Goal: Task Accomplishment & Management: Manage account settings

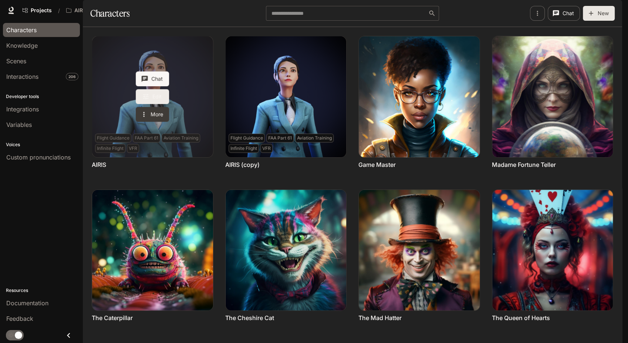
click at [147, 100] on icon "Edit AIRIS" at bounding box center [145, 96] width 7 height 7
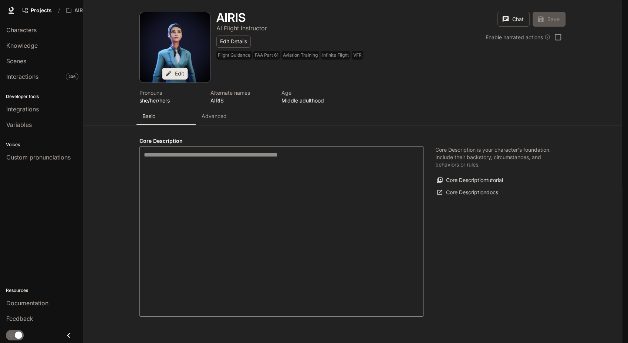
type textarea "**********"
type input "**********"
type textarea "**********"
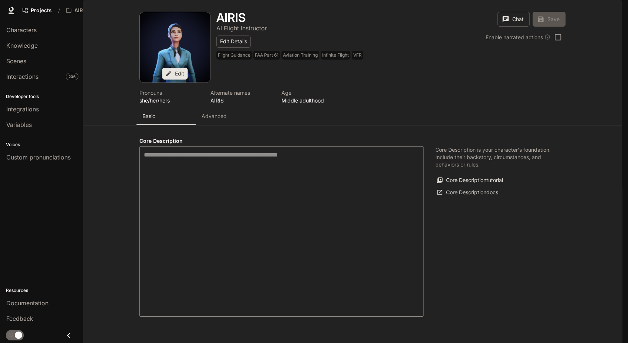
type input "*"
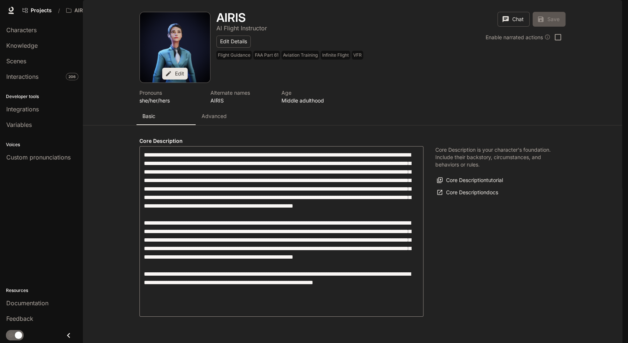
type input "**********"
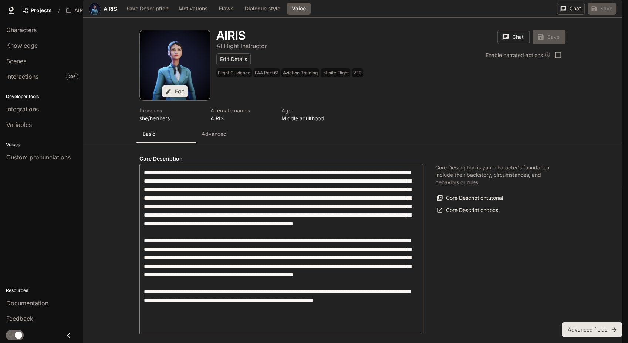
scroll to position [787, 0]
click at [33, 115] on link "Integrations" at bounding box center [41, 109] width 77 height 14
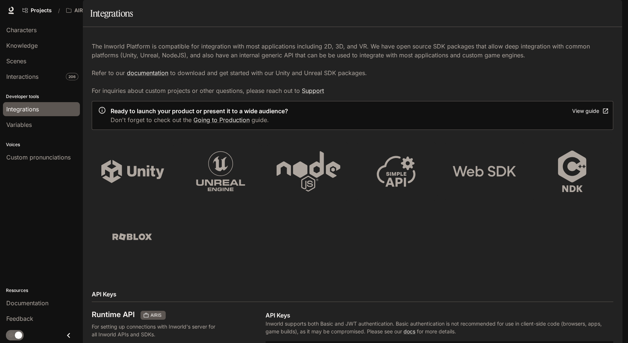
scroll to position [259, 0]
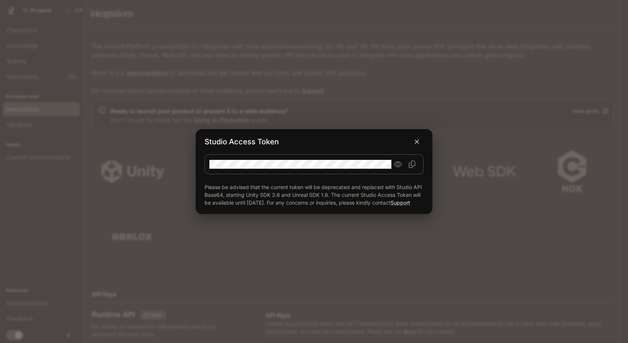
click at [414, 138] on icon "button" at bounding box center [416, 141] width 7 height 7
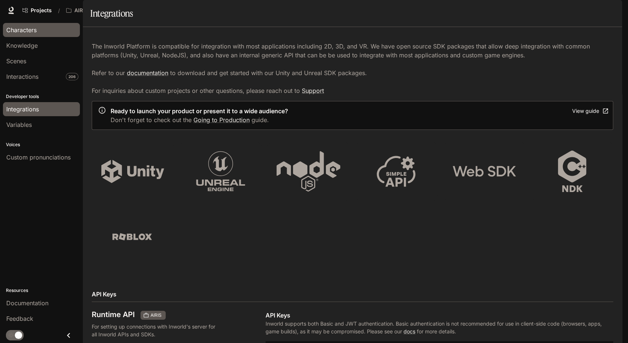
click at [38, 32] on div "Characters" at bounding box center [41, 30] width 70 height 9
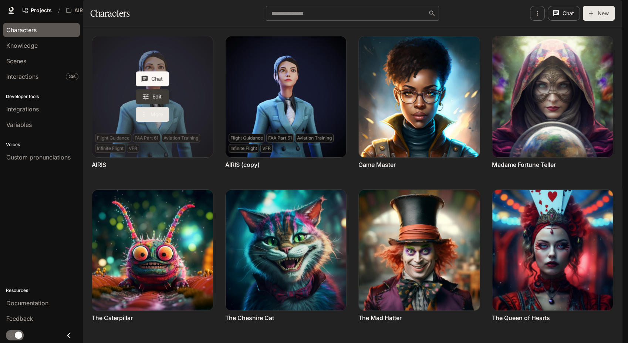
click at [154, 122] on button "More" at bounding box center [152, 114] width 33 height 15
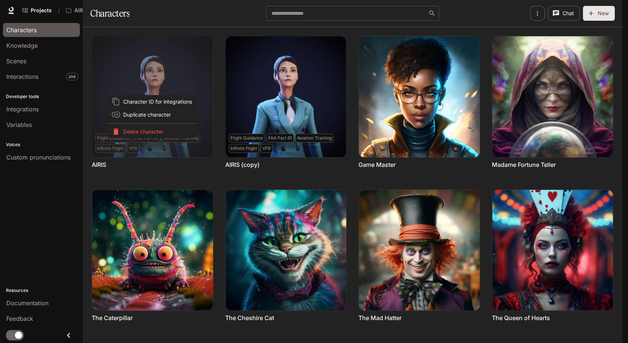
click at [192, 196] on div at bounding box center [314, 171] width 628 height 343
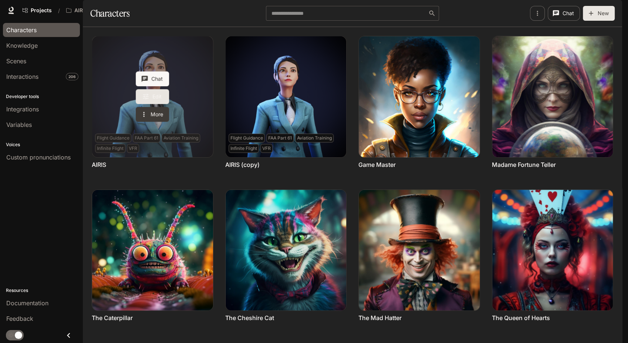
click at [153, 104] on link "Edit" at bounding box center [152, 96] width 33 height 15
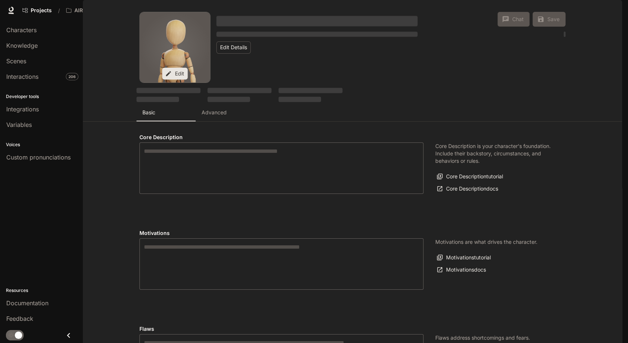
type textarea "**********"
type input "**********"
type textarea "**********"
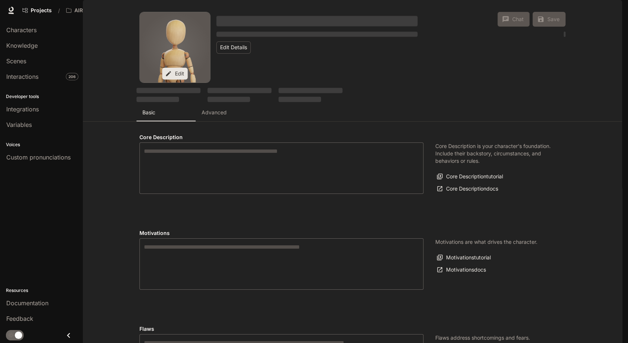
type input "**********"
type input "*"
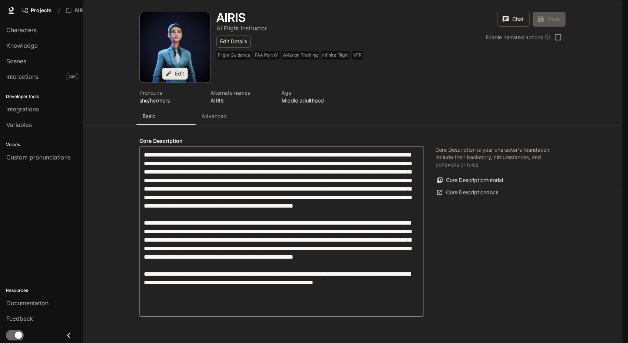
click at [208, 120] on p "Advanced" at bounding box center [214, 115] width 25 height 7
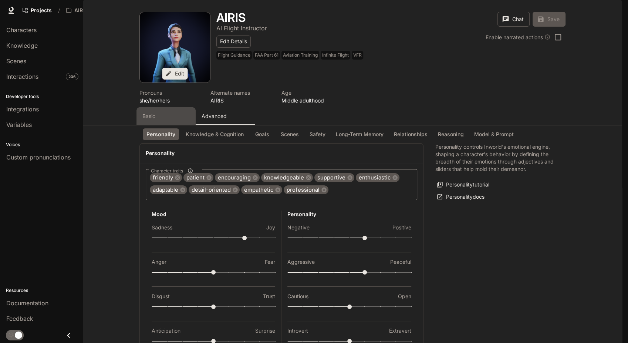
click at [157, 120] on div "Basic" at bounding box center [165, 115] width 47 height 7
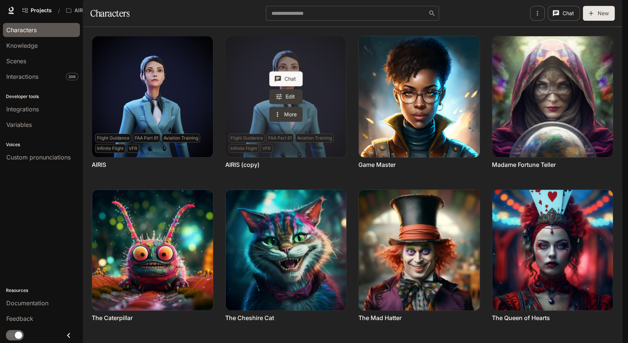
click at [280, 142] on link "AIRIS (copy)" at bounding box center [286, 96] width 121 height 121
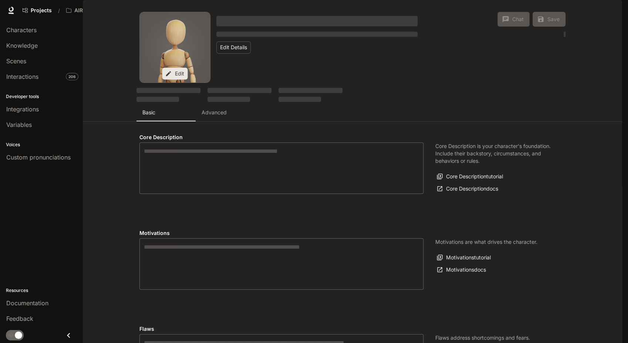
type textarea "**********"
type input "**********"
type textarea "**********"
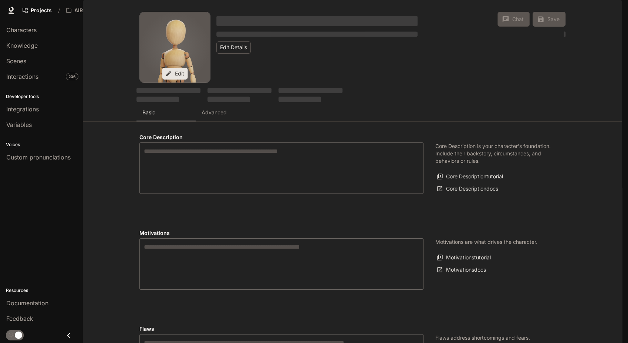
type input "**********"
type input "*"
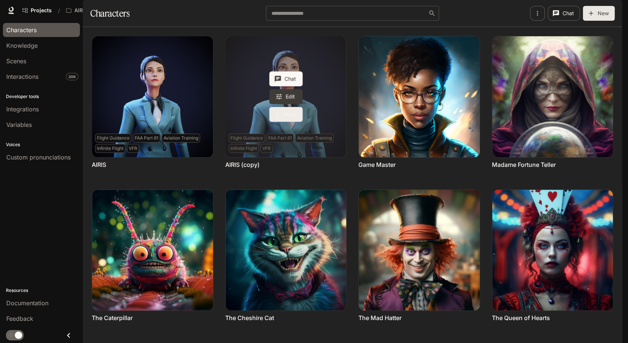
click at [277, 117] on icon "More actions" at bounding box center [277, 114] width 1 height 5
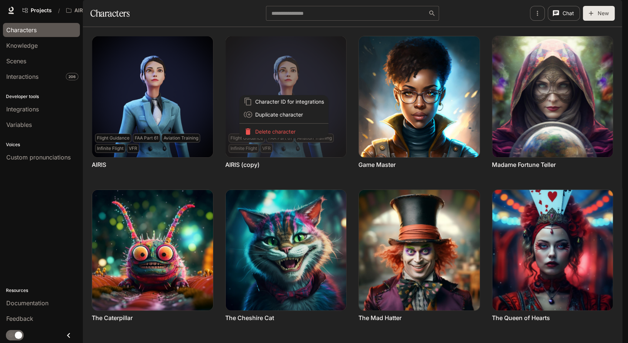
click at [135, 112] on div at bounding box center [314, 171] width 628 height 343
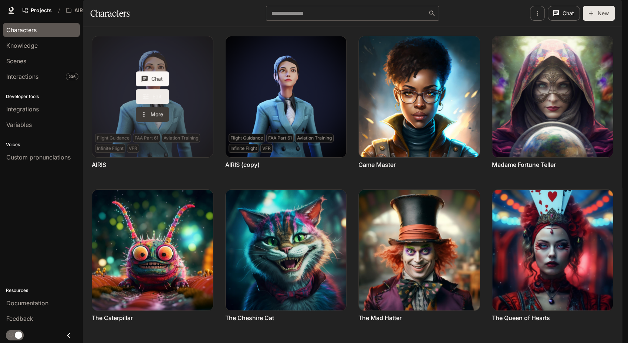
click at [157, 104] on link "Edit" at bounding box center [152, 96] width 33 height 15
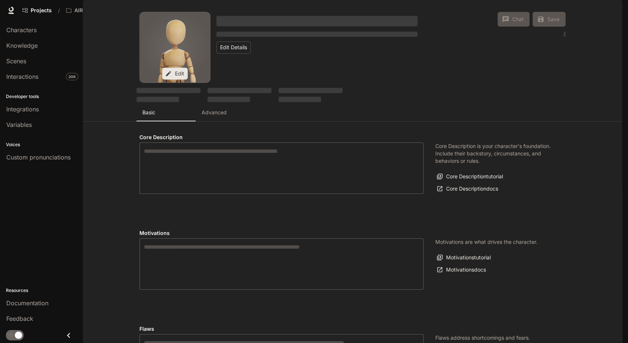
type textarea "**********"
type input "**********"
type textarea "**********"
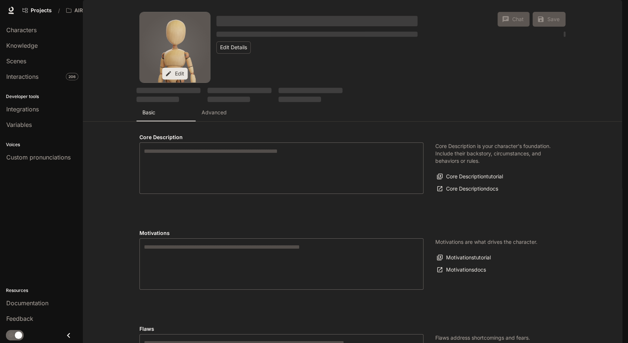
type input "**********"
type input "*"
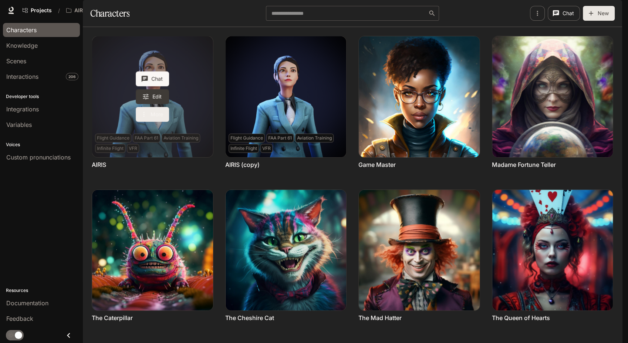
click at [151, 122] on button "More" at bounding box center [152, 114] width 33 height 15
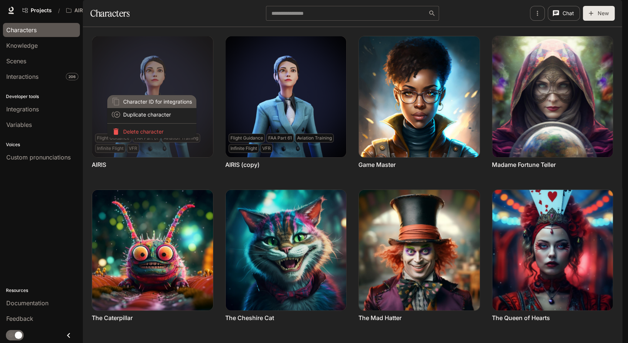
click at [148, 98] on span "Character ID for integrations" at bounding box center [157, 102] width 69 height 8
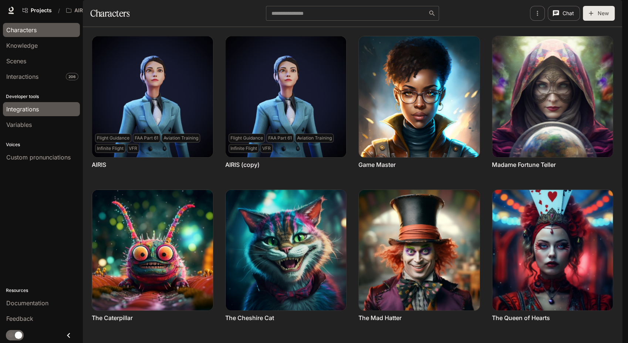
click at [27, 106] on span "Integrations" at bounding box center [22, 109] width 33 height 9
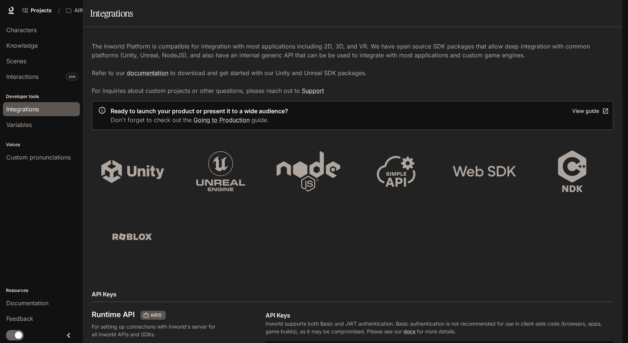
scroll to position [205, 0]
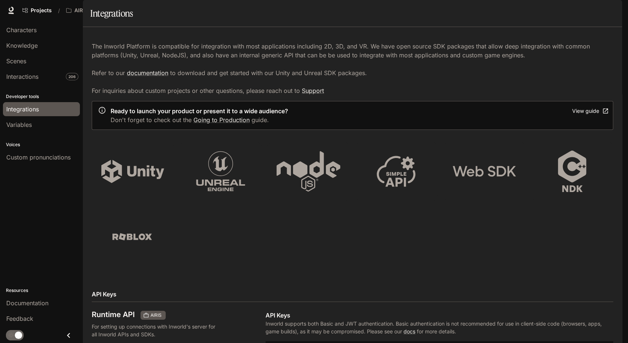
click at [28, 23] on link "Characters" at bounding box center [41, 30] width 77 height 14
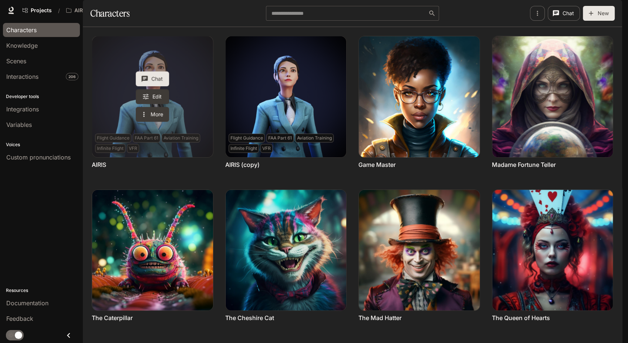
click at [153, 86] on button "Chat" at bounding box center [152, 78] width 33 height 15
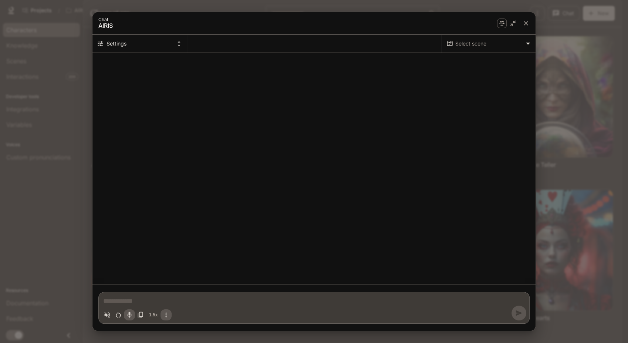
click at [480, 44] on body "Skip to main content Projects / AIRIS Character Studio Character Studio Portal …" at bounding box center [314, 171] width 628 height 343
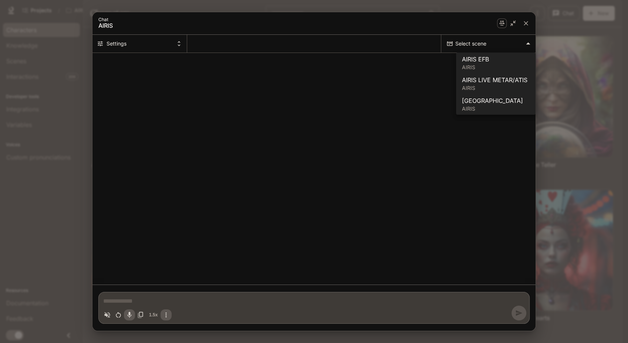
click at [480, 44] on div at bounding box center [314, 170] width 628 height 343
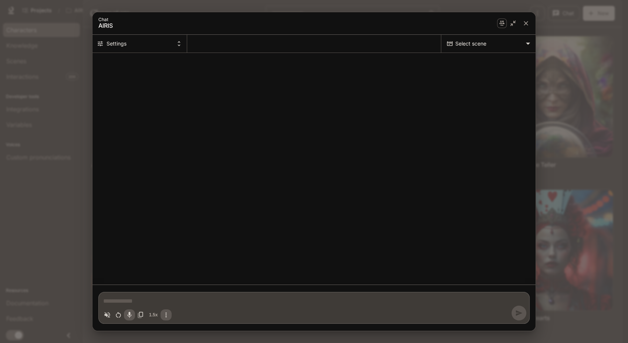
click at [147, 47] on button "Settings" at bounding box center [140, 44] width 95 height 18
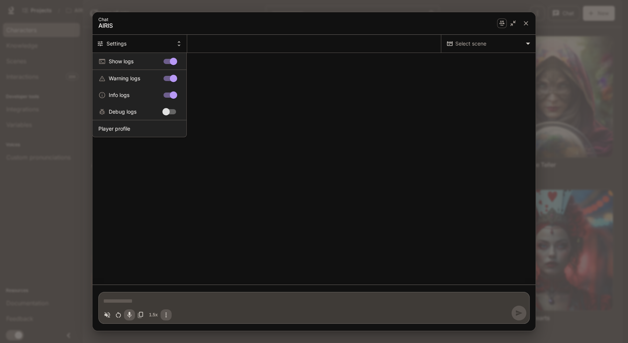
click at [147, 46] on div at bounding box center [314, 171] width 628 height 343
type textarea "*"
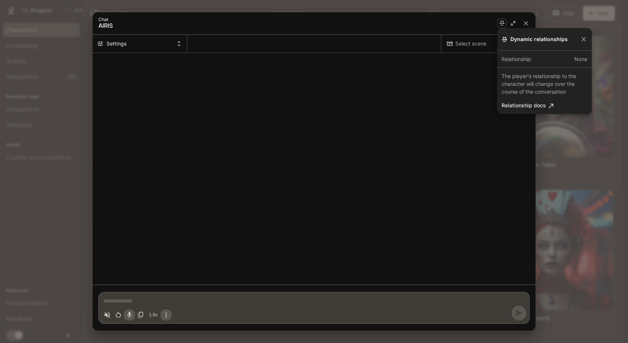
click at [471, 45] on div at bounding box center [314, 171] width 628 height 343
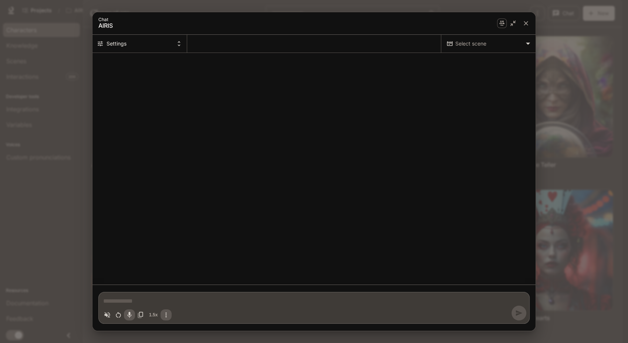
click at [468, 43] on body "Skip to main content Projects / AIRIS Character Studio Character Studio Portal …" at bounding box center [314, 171] width 628 height 343
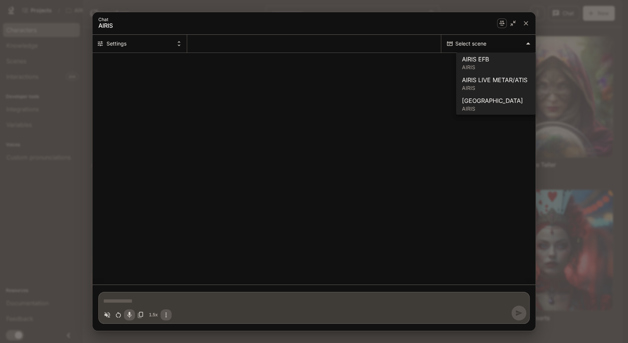
click at [525, 24] on div at bounding box center [314, 170] width 628 height 343
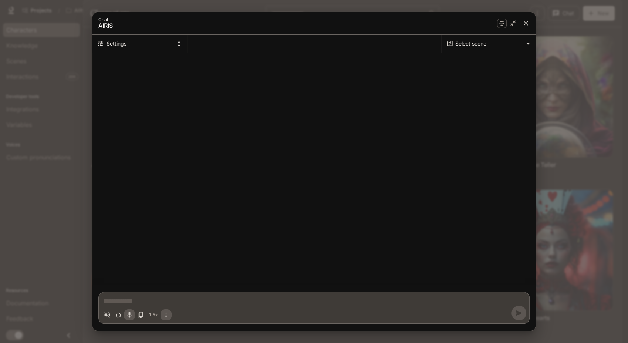
click at [526, 23] on icon "close" at bounding box center [526, 23] width 4 height 4
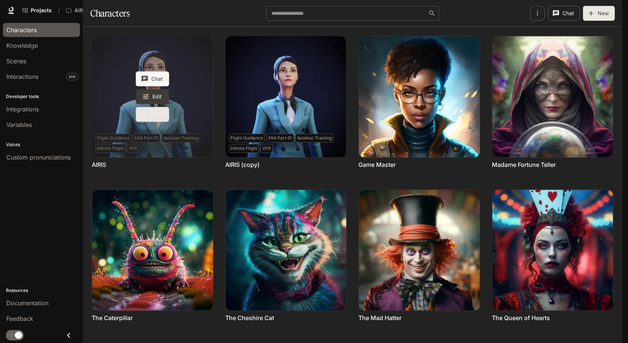
click at [155, 122] on button "More" at bounding box center [152, 114] width 33 height 15
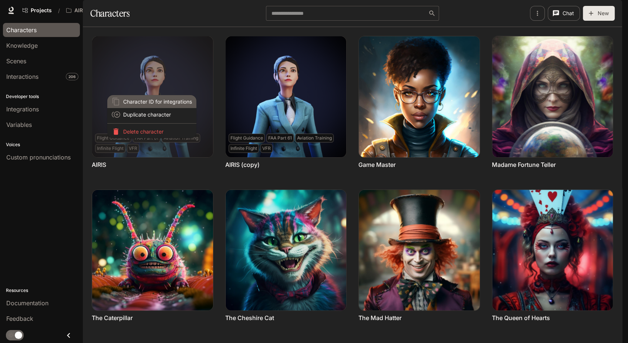
click at [157, 105] on span "Character ID for integrations" at bounding box center [157, 102] width 69 height 8
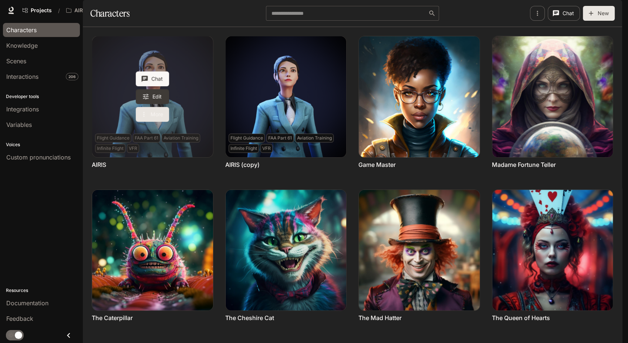
click at [156, 122] on button "More" at bounding box center [152, 114] width 33 height 15
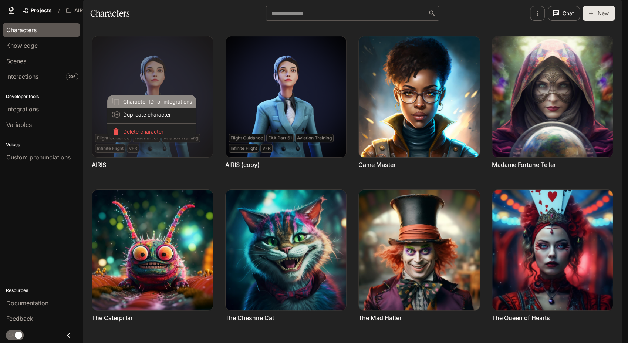
click at [114, 103] on icon at bounding box center [115, 102] width 7 height 8
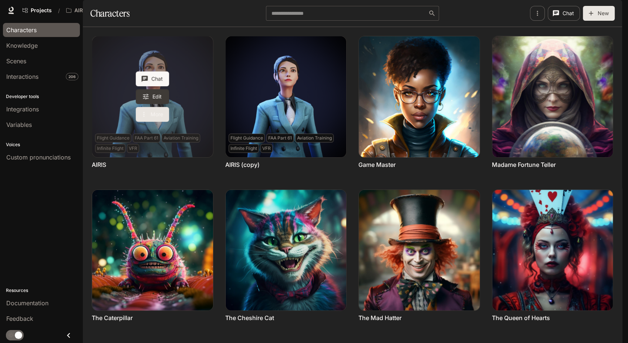
click at [155, 122] on button "More" at bounding box center [152, 114] width 33 height 15
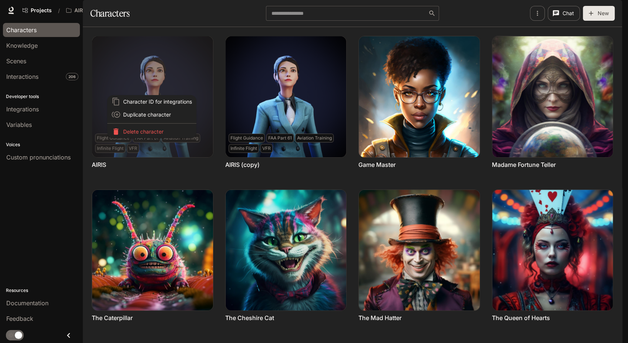
click at [529, 36] on div at bounding box center [314, 171] width 628 height 343
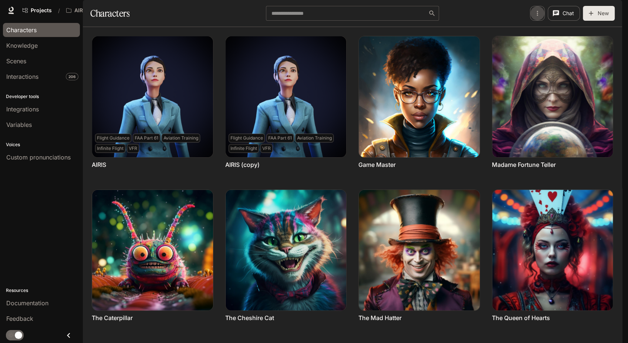
click at [540, 17] on icon "button" at bounding box center [537, 13] width 7 height 7
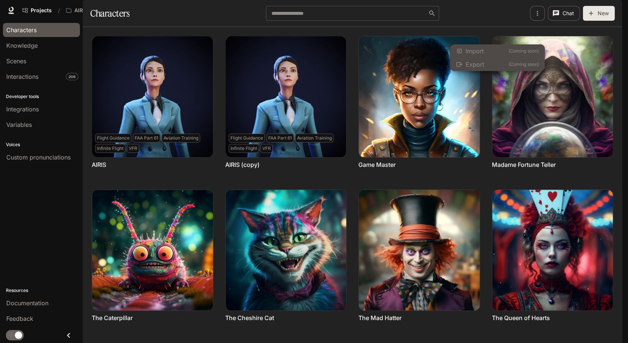
click at [510, 32] on div at bounding box center [314, 171] width 628 height 343
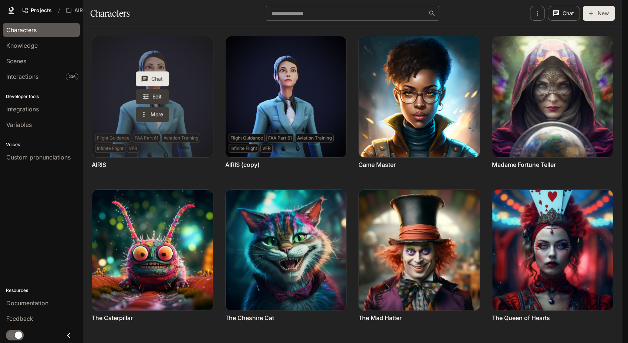
click at [155, 86] on button "Chat" at bounding box center [152, 78] width 33 height 15
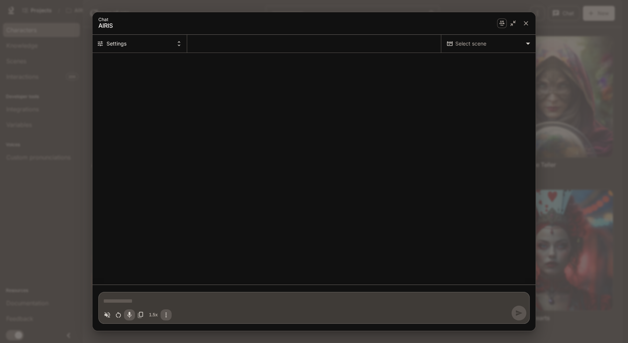
click at [491, 43] on body "Skip to main content Projects / AIRIS Character Studio Character Studio Portal …" at bounding box center [314, 171] width 628 height 343
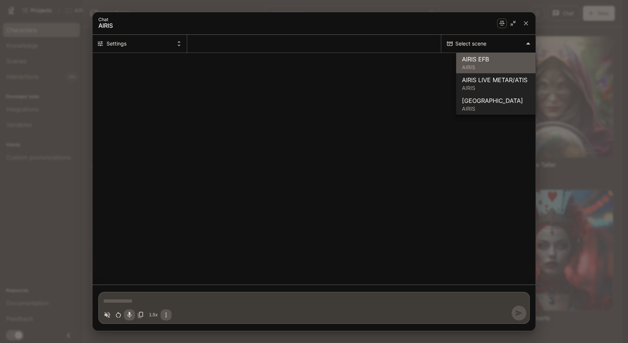
click at [490, 60] on span "AIRIS EFB" at bounding box center [496, 59] width 68 height 9
type textarea "*"
type input "**********"
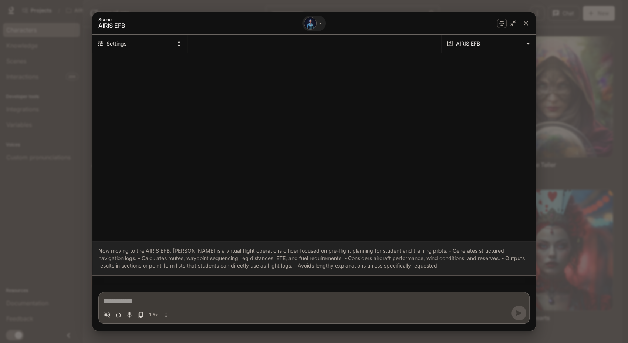
type textarea "*"
click at [321, 20] on icon "Chat simulator header" at bounding box center [320, 23] width 7 height 7
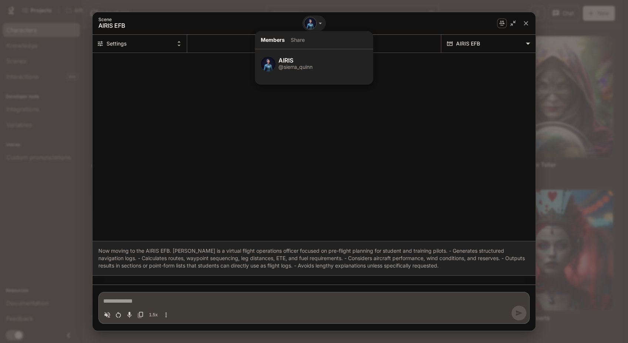
click at [395, 19] on div at bounding box center [314, 171] width 628 height 343
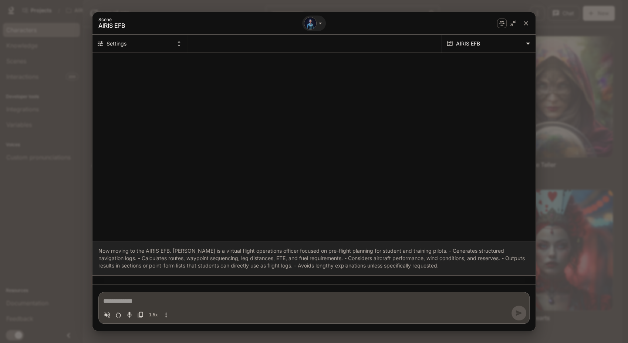
click at [164, 43] on button "Settings" at bounding box center [140, 44] width 95 height 18
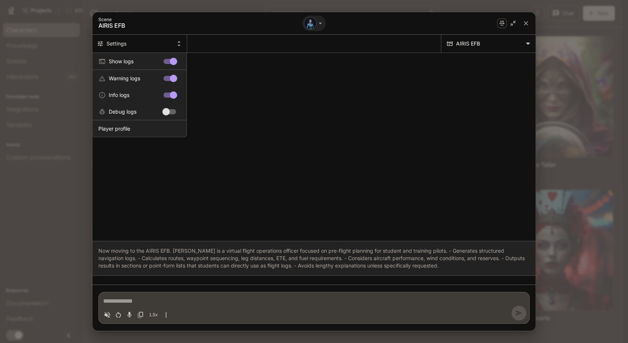
click at [229, 90] on div at bounding box center [314, 171] width 628 height 343
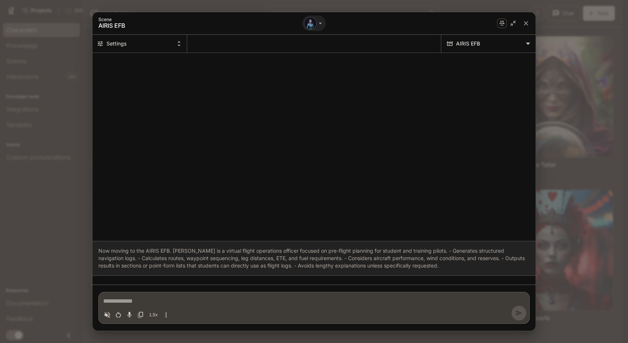
click at [179, 44] on icon "Chat simulator secondary header" at bounding box center [179, 43] width 7 height 7
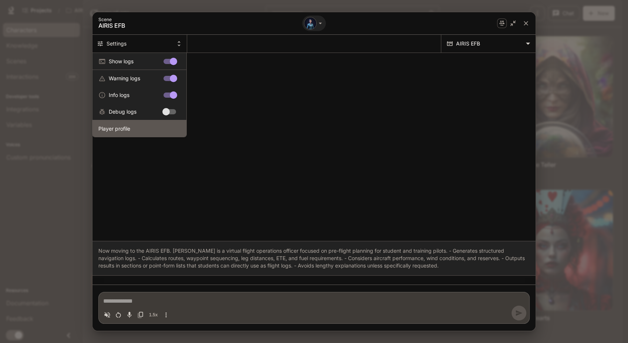
click at [149, 127] on span "Player profile" at bounding box center [139, 129] width 82 height 8
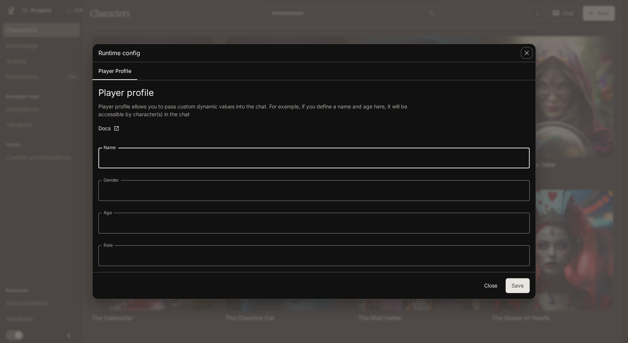
click at [132, 160] on input "Name" at bounding box center [313, 158] width 431 height 21
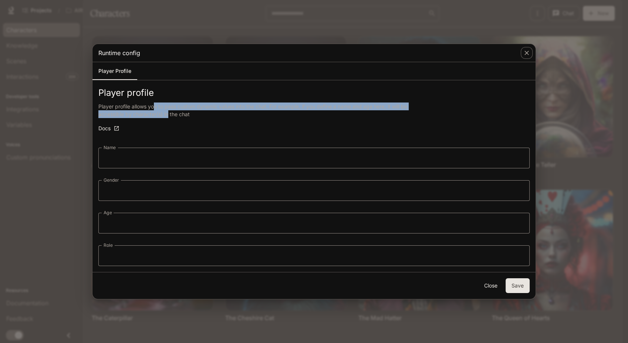
drag, startPoint x: 154, startPoint y: 104, endPoint x: 167, endPoint y: 113, distance: 15.7
click at [167, 113] on p "Player profile allows you to pass custom dynamic values into the chat. For exam…" at bounding box center [260, 110] width 324 height 16
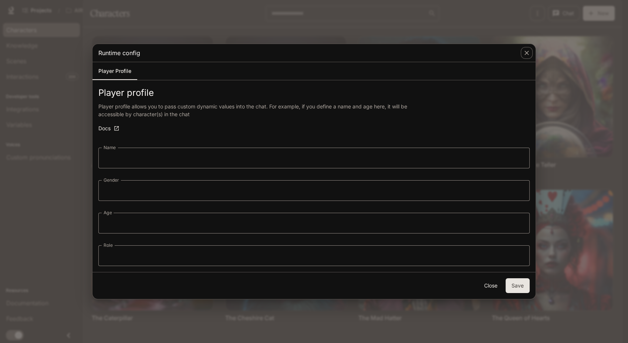
drag, startPoint x: 167, startPoint y: 113, endPoint x: 183, endPoint y: 129, distance: 22.0
click at [183, 129] on div "Docs" at bounding box center [313, 128] width 431 height 15
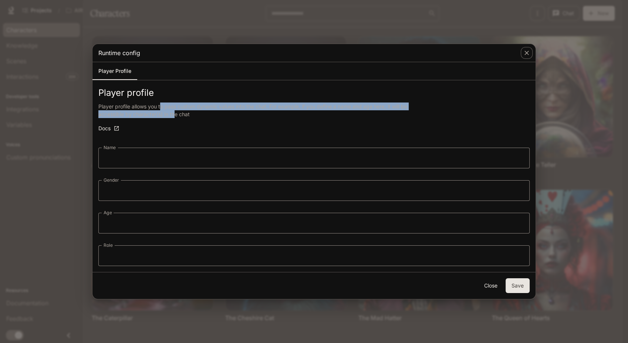
drag, startPoint x: 174, startPoint y: 114, endPoint x: 160, endPoint y: 107, distance: 15.2
click at [160, 107] on p "Player profile allows you to pass custom dynamic values into the chat. For exam…" at bounding box center [260, 110] width 324 height 16
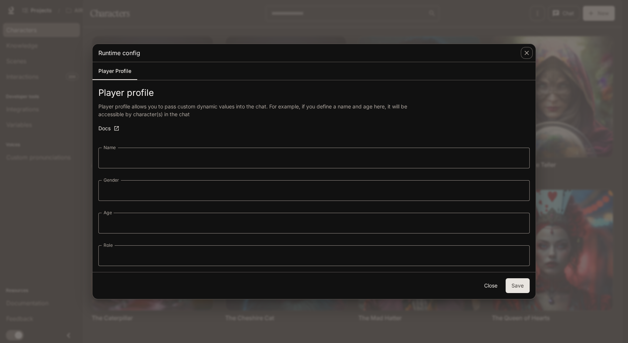
drag, startPoint x: 160, startPoint y: 107, endPoint x: 168, endPoint y: 125, distance: 19.6
click at [168, 125] on div "Docs" at bounding box center [313, 128] width 431 height 15
click at [528, 50] on icon "button" at bounding box center [526, 52] width 7 height 7
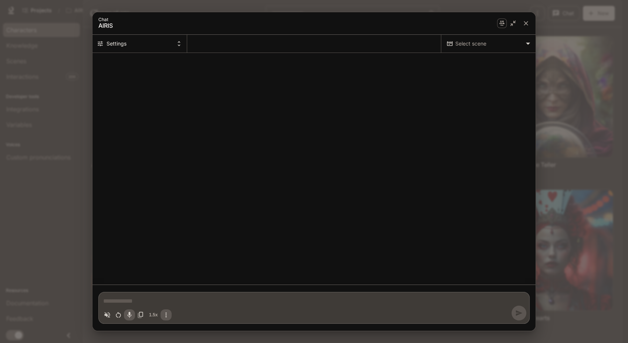
click at [168, 315] on div "1.5x" at bounding box center [137, 314] width 70 height 11
click at [167, 318] on div "1.5x" at bounding box center [137, 314] width 70 height 11
click at [166, 315] on div "1.5x" at bounding box center [137, 314] width 70 height 11
drag, startPoint x: 166, startPoint y: 315, endPoint x: 168, endPoint y: 297, distance: 17.5
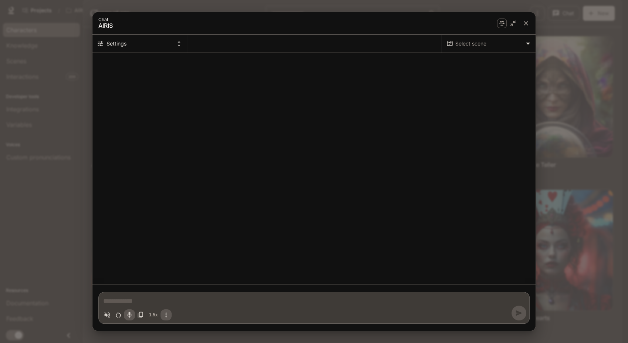
click at [169, 295] on div "* 1.5x" at bounding box center [313, 308] width 431 height 32
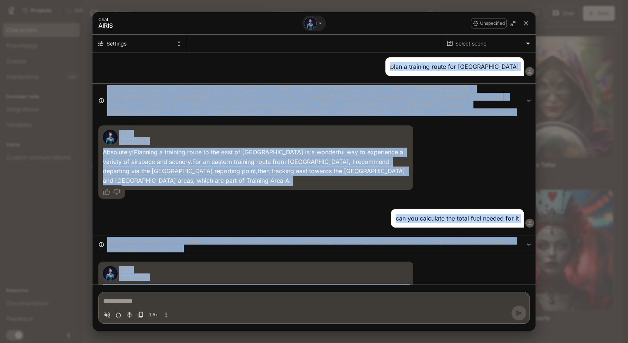
click at [157, 302] on textarea "Chat simulator bottom actions" at bounding box center [314, 301] width 422 height 9
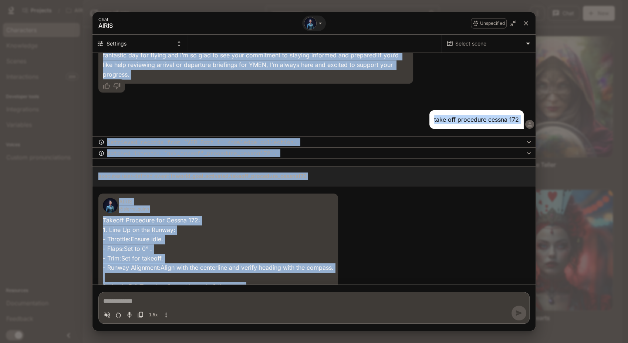
scroll to position [7598, 0]
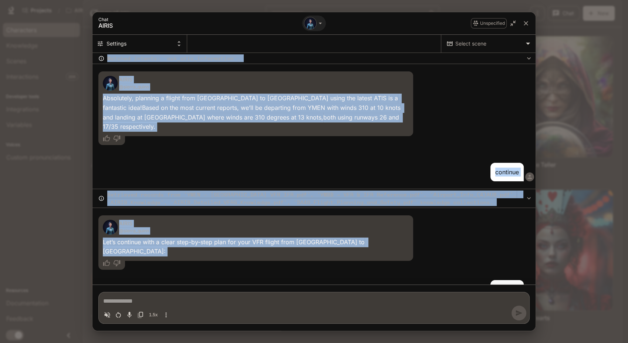
click at [149, 299] on textarea "Chat simulator bottom actions" at bounding box center [314, 301] width 422 height 9
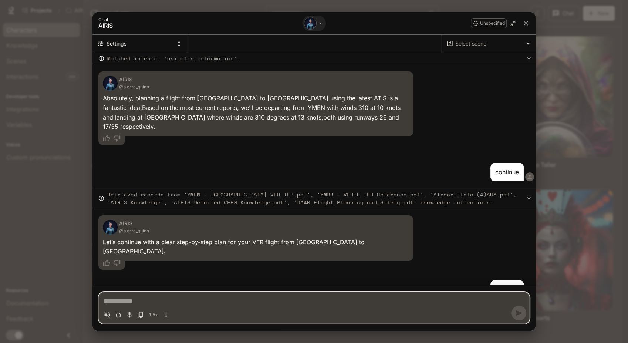
click at [124, 300] on textarea "Chat simulator bottom actions" at bounding box center [314, 301] width 422 height 9
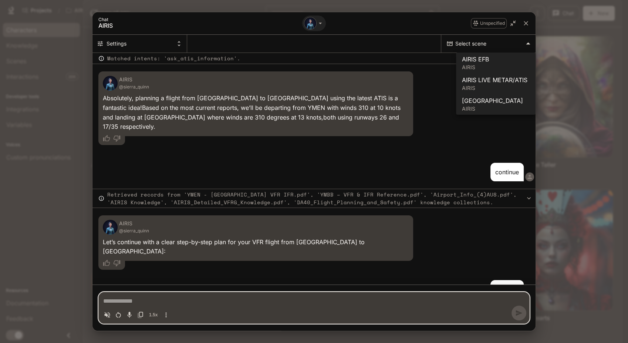
click at [456, 47] on body "Skip to main content Projects / AIRIS Character Studio Character Studio Portal …" at bounding box center [314, 171] width 628 height 343
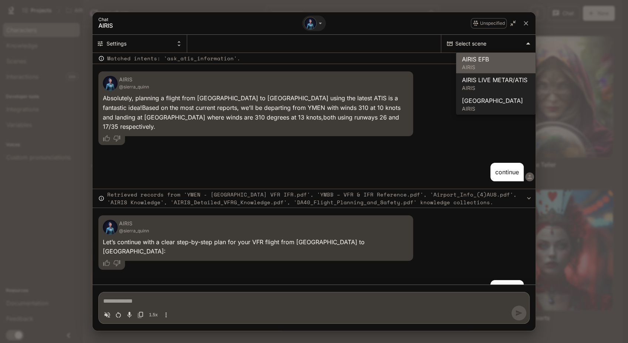
click at [486, 69] on p "AIRIS" at bounding box center [496, 67] width 68 height 7
type textarea "*"
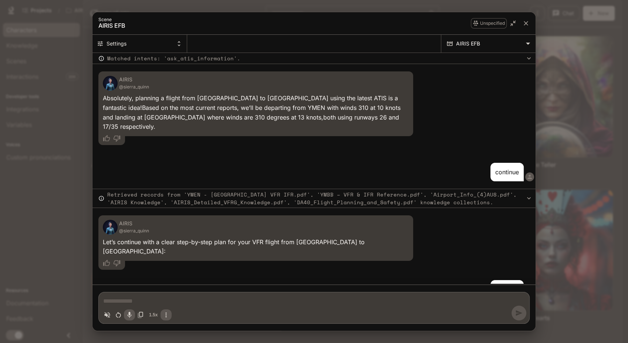
type input "**********"
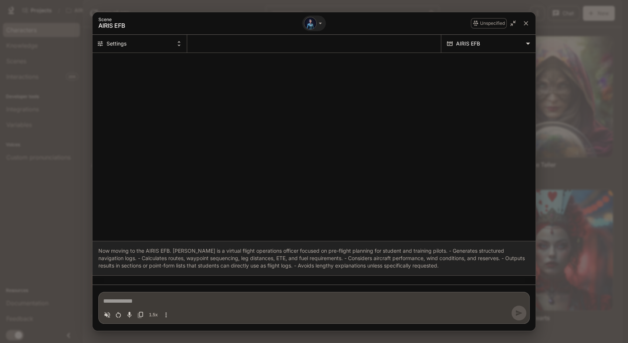
type textarea "*"
click at [115, 300] on textarea "Chat simulator bottom actions" at bounding box center [314, 301] width 422 height 9
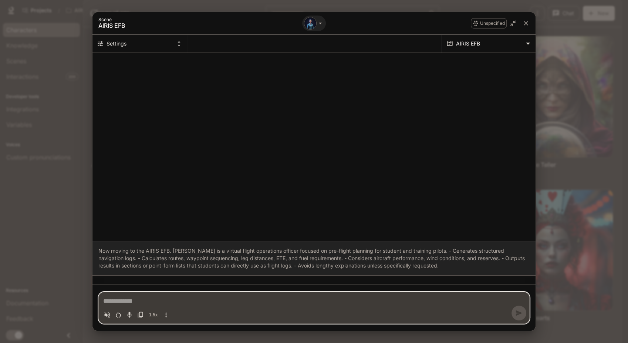
type textarea "*"
type textarea "**"
type textarea "*"
type textarea "***"
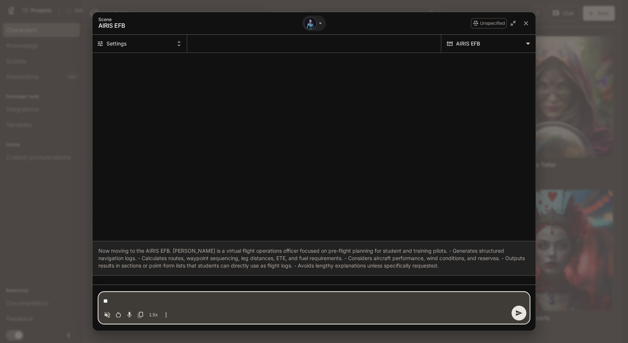
type textarea "*"
type textarea "****"
type textarea "*"
type textarea "*****"
type textarea "*"
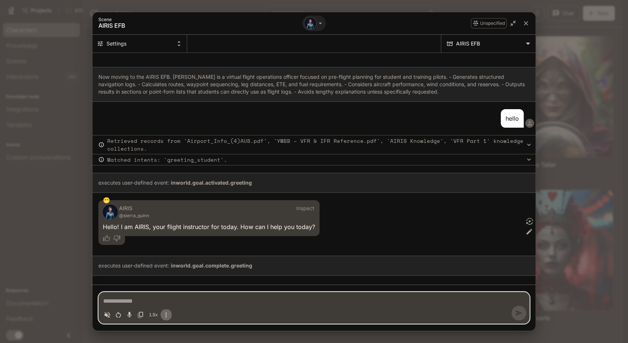
click at [167, 313] on icon "More actions" at bounding box center [165, 314] width 7 height 7
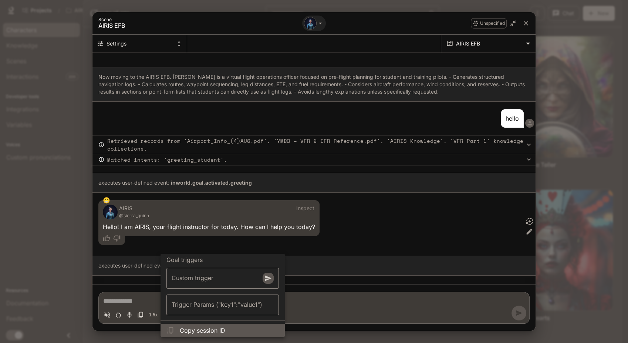
click at [192, 332] on span "Copy session ID" at bounding box center [229, 330] width 99 height 9
type textarea "*"
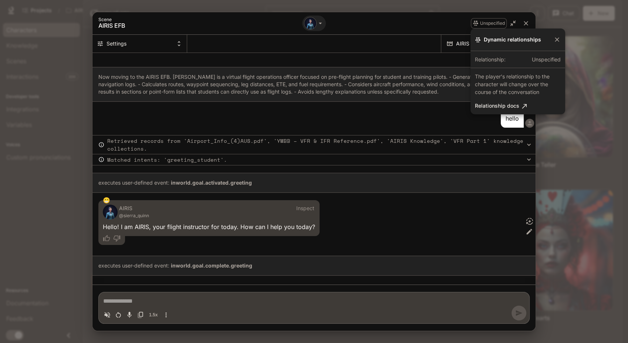
click at [524, 24] on div at bounding box center [314, 171] width 628 height 343
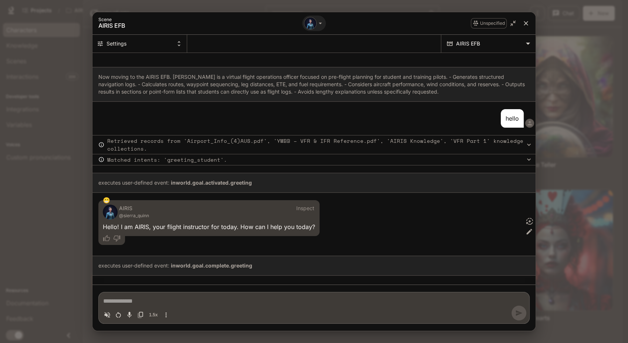
click at [525, 23] on icon "close" at bounding box center [526, 23] width 4 height 4
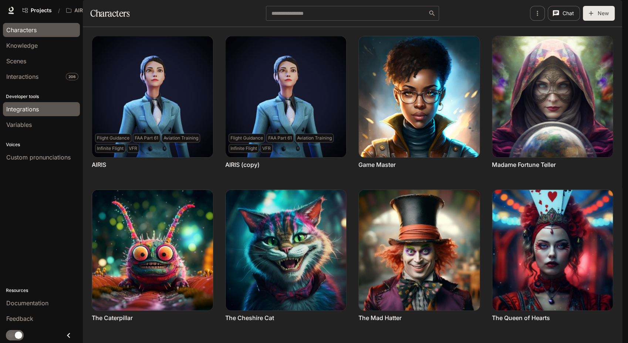
click at [38, 106] on span "Integrations" at bounding box center [22, 109] width 33 height 9
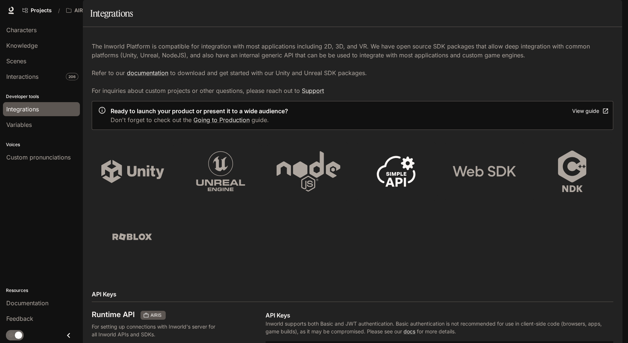
click at [389, 186] on icon at bounding box center [396, 171] width 64 height 41
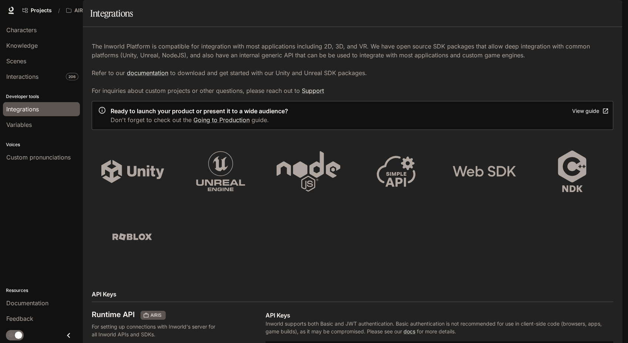
scroll to position [0, 0]
click at [40, 35] on link "Characters" at bounding box center [41, 30] width 77 height 14
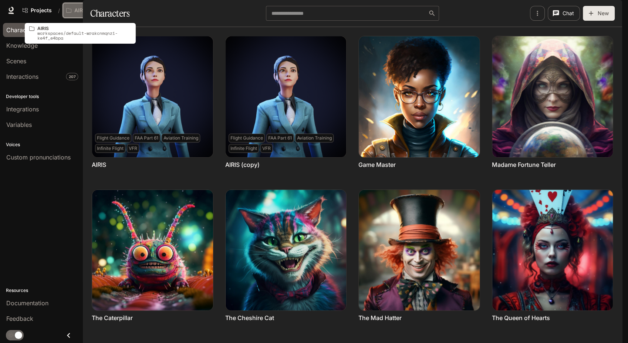
click at [84, 7] on button "AIRIS" at bounding box center [81, 10] width 36 height 15
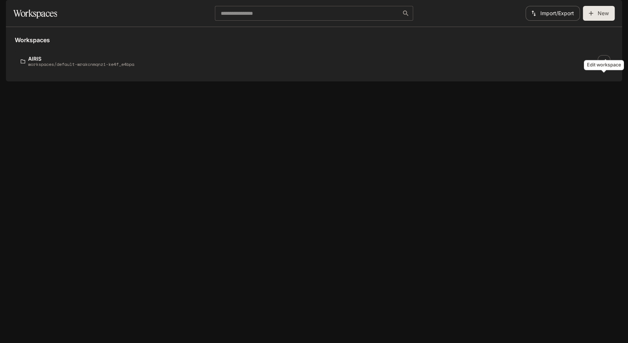
click at [609, 68] on link "Edit workspace" at bounding box center [604, 61] width 13 height 13
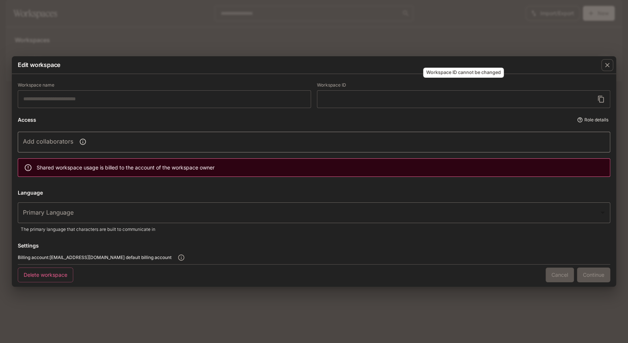
type input "*****"
type input "**********"
type input "*****"
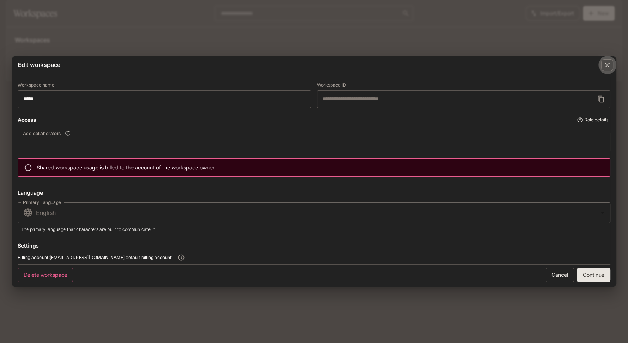
click at [610, 61] on icon "button" at bounding box center [607, 64] width 7 height 7
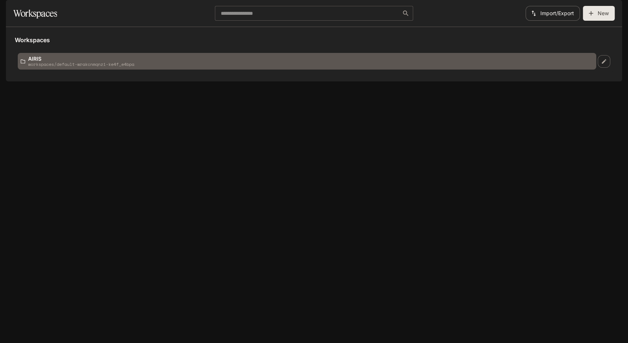
click at [58, 67] on p "workspaces/default-wrakcnmqnzi-ke4f_e4bpa" at bounding box center [81, 64] width 106 height 5
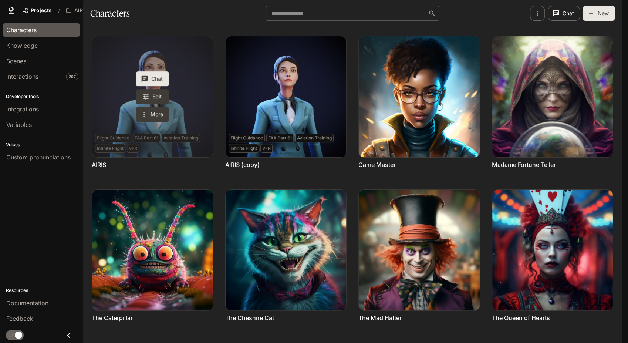
click at [158, 86] on button "Chat" at bounding box center [152, 78] width 33 height 15
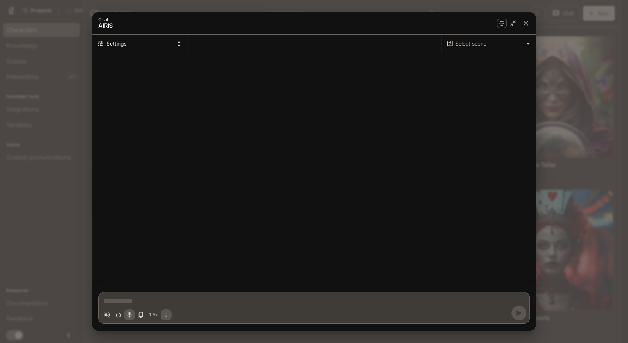
click at [168, 39] on button "Settings" at bounding box center [140, 44] width 95 height 18
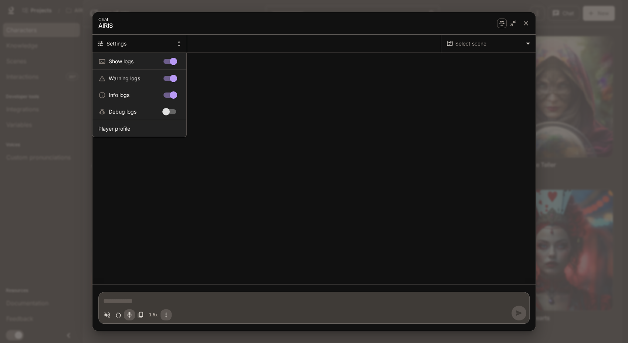
click at [168, 39] on div at bounding box center [314, 171] width 628 height 343
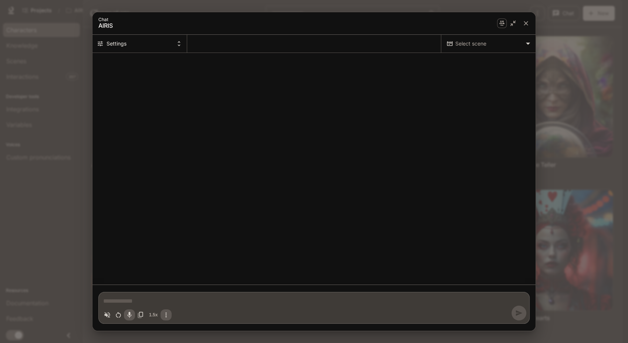
click at [498, 46] on body "Skip to main content Projects / AIRIS Character Studio Character Studio Portal …" at bounding box center [314, 171] width 628 height 343
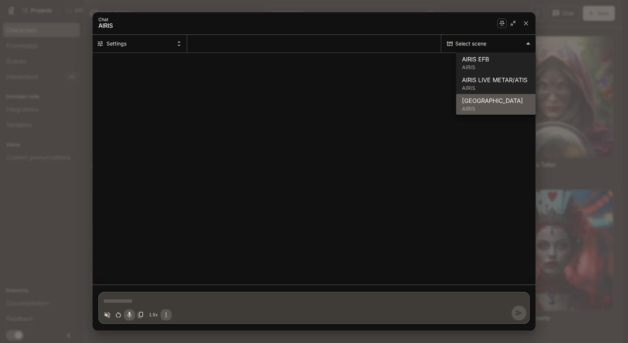
click at [492, 101] on span "[GEOGRAPHIC_DATA]" at bounding box center [496, 100] width 68 height 9
type textarea "*"
type input "**********"
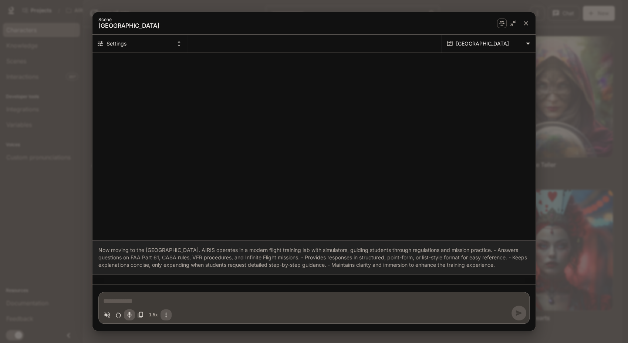
click at [166, 316] on div "1.5x" at bounding box center [137, 314] width 70 height 11
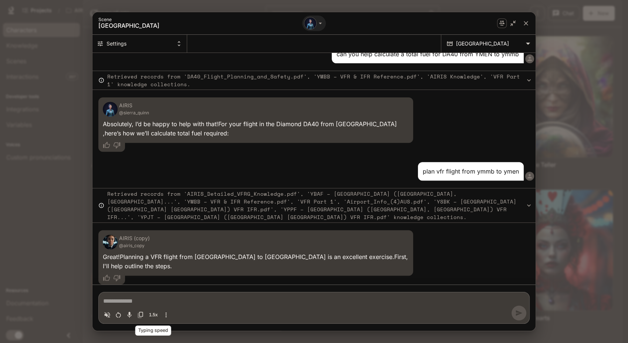
scroll to position [577, 0]
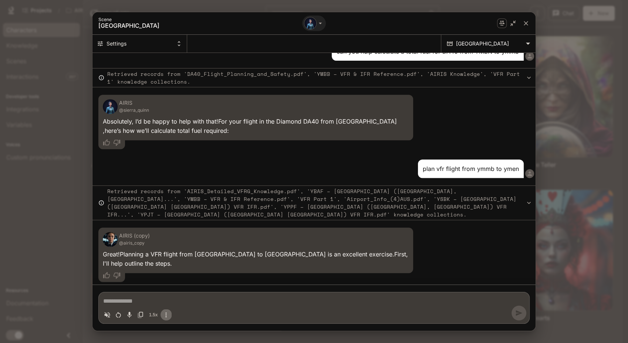
click at [165, 317] on icon "More actions" at bounding box center [165, 314] width 7 height 7
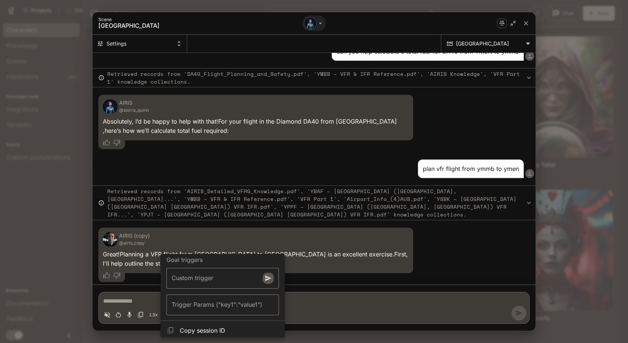
click at [335, 303] on div at bounding box center [314, 171] width 628 height 343
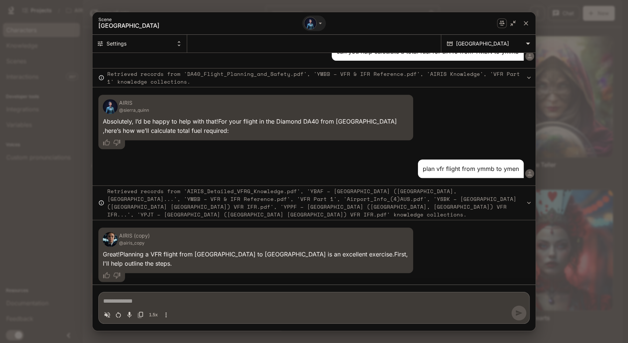
click at [178, 308] on div "1.5x" at bounding box center [314, 313] width 425 height 15
click at [120, 316] on icon "Restart conversation" at bounding box center [118, 315] width 5 height 6
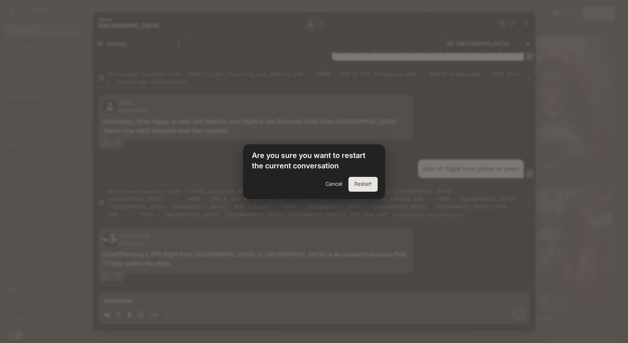
click at [364, 186] on button "Restart" at bounding box center [363, 184] width 29 height 15
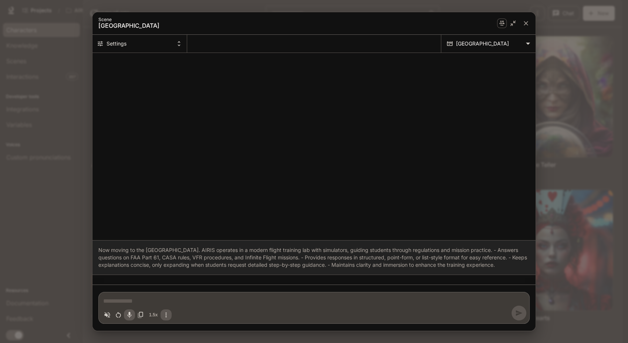
scroll to position [0, 0]
click at [322, 23] on icon "Chat simulator header" at bounding box center [320, 23] width 7 height 7
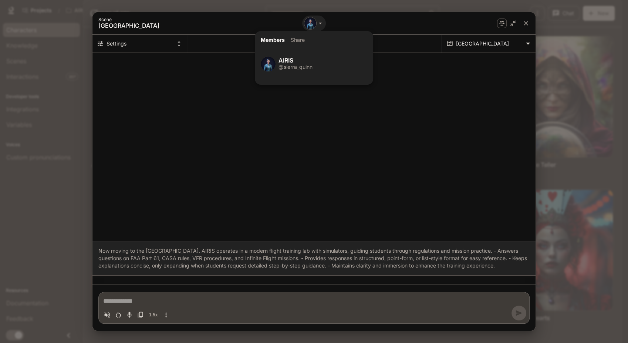
click at [298, 40] on button "Share" at bounding box center [295, 40] width 20 height 18
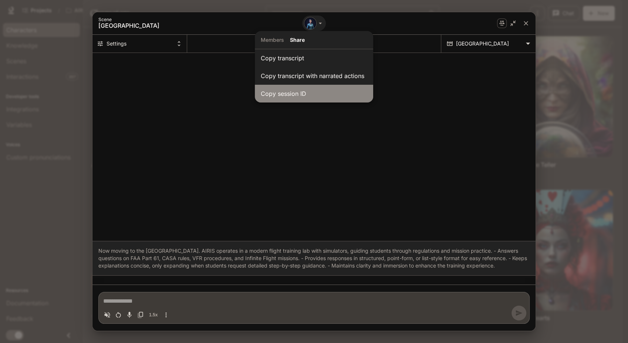
click at [301, 93] on li "Copy session ID" at bounding box center [314, 94] width 118 height 18
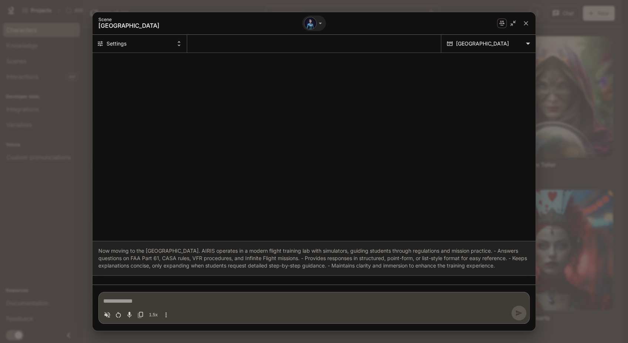
type textarea "*"
click at [525, 22] on icon "close" at bounding box center [526, 23] width 4 height 4
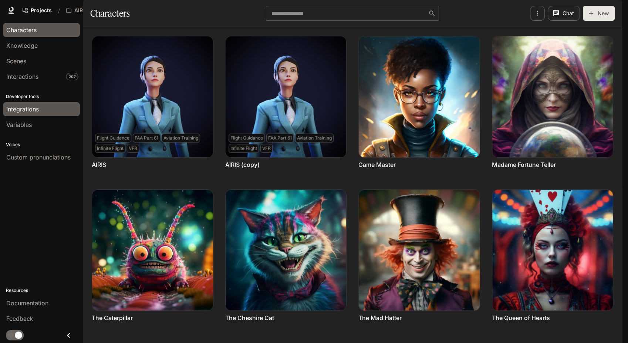
click at [35, 108] on span "Integrations" at bounding box center [22, 109] width 33 height 9
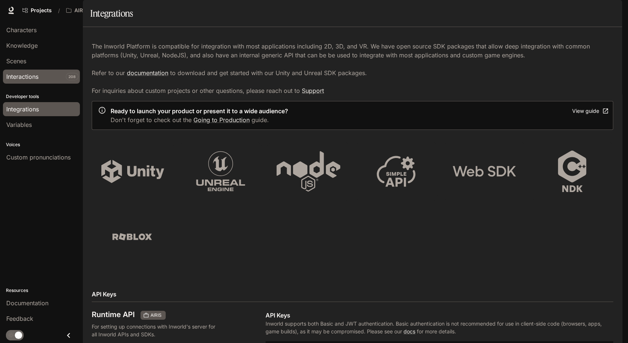
click at [48, 74] on div "Interactions" at bounding box center [41, 76] width 70 height 9
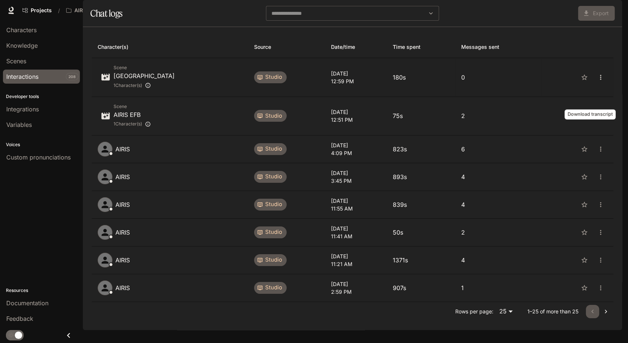
click at [597, 81] on icon "close" at bounding box center [600, 77] width 7 height 7
click at [575, 51] on div at bounding box center [314, 171] width 628 height 343
click at [34, 110] on span "Integrations" at bounding box center [22, 109] width 33 height 9
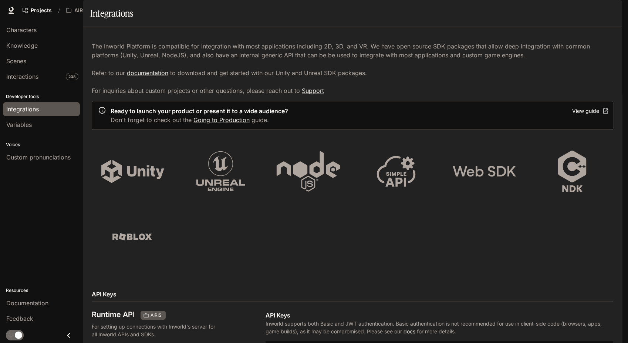
scroll to position [205, 0]
click at [40, 31] on div "Characters" at bounding box center [41, 30] width 70 height 9
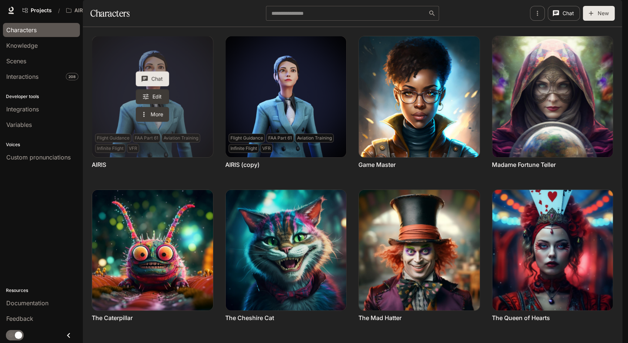
click at [157, 86] on button "Chat" at bounding box center [152, 78] width 33 height 15
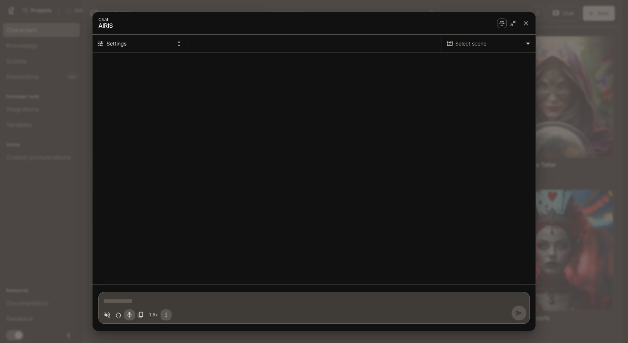
click at [514, 49] on body "Skip to main content Projects / AIRIS Character Studio Character Studio Portal …" at bounding box center [314, 171] width 628 height 343
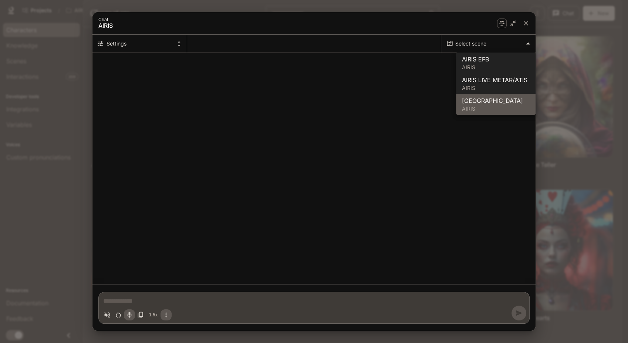
click at [513, 105] on span "[GEOGRAPHIC_DATA]" at bounding box center [496, 100] width 68 height 9
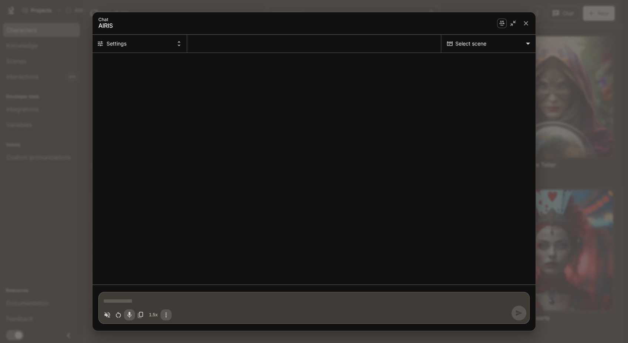
type textarea "*"
type input "**********"
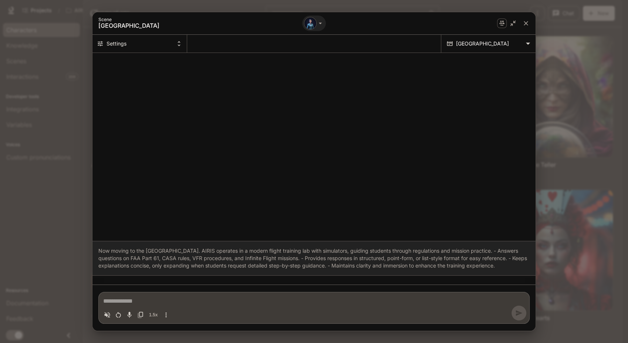
click at [162, 301] on textarea "Chat simulator bottom actions" at bounding box center [314, 301] width 422 height 9
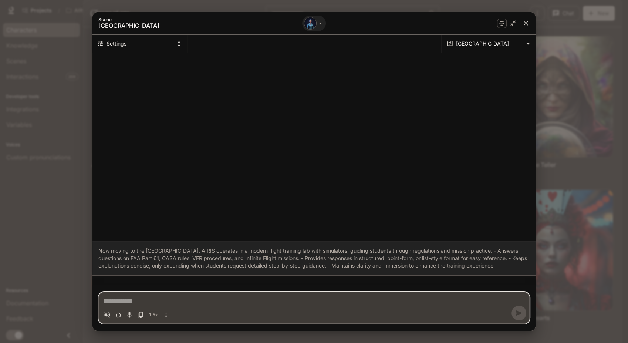
type textarea "*"
click at [527, 20] on icon "close" at bounding box center [525, 23] width 7 height 7
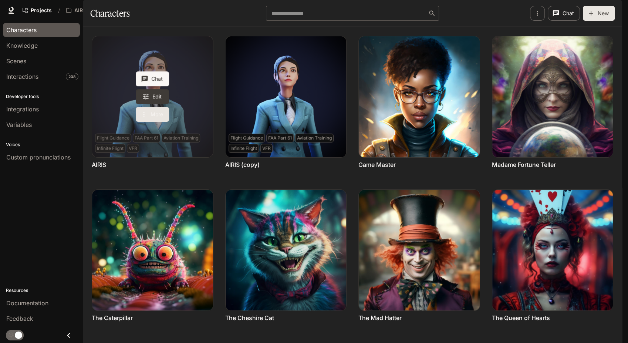
click at [160, 122] on button "More" at bounding box center [152, 114] width 33 height 15
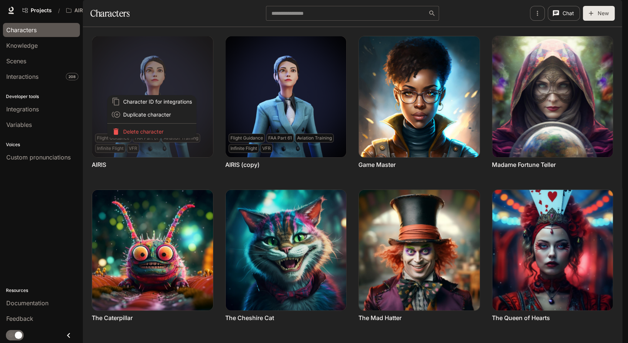
click at [165, 78] on div at bounding box center [314, 171] width 628 height 343
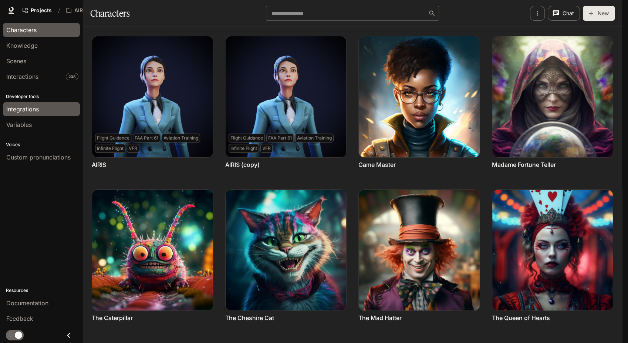
click at [42, 112] on div "Integrations" at bounding box center [41, 109] width 70 height 9
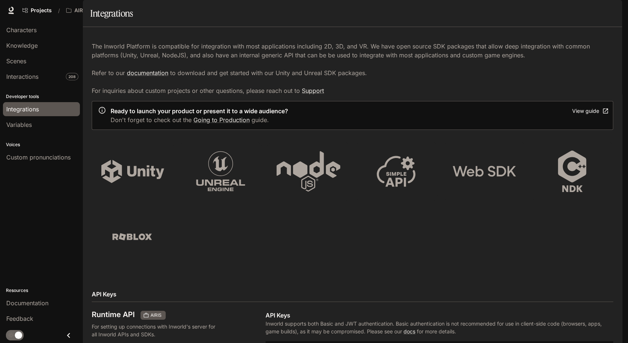
scroll to position [246, 0]
click at [21, 23] on link "Characters" at bounding box center [41, 30] width 77 height 14
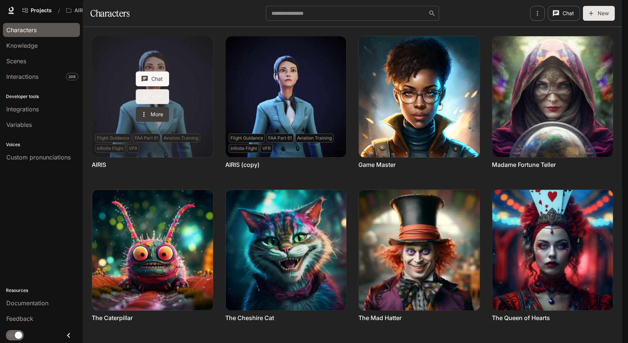
click at [148, 100] on icon "Edit AIRIS" at bounding box center [145, 96] width 7 height 7
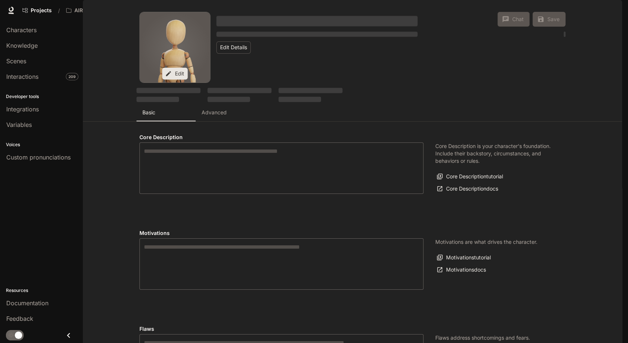
type textarea "**********"
type input "**********"
type textarea "**********"
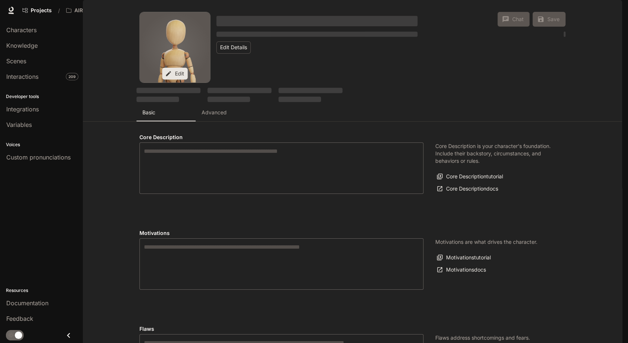
type input "*"
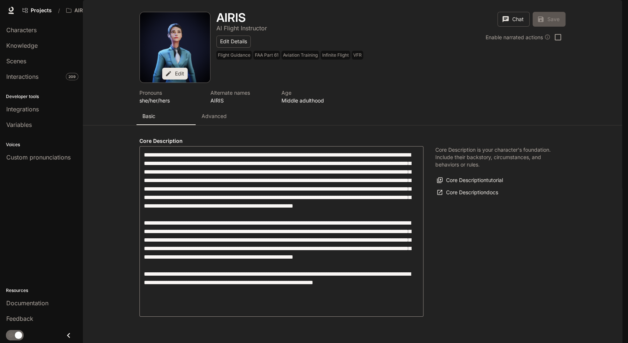
type input "**********"
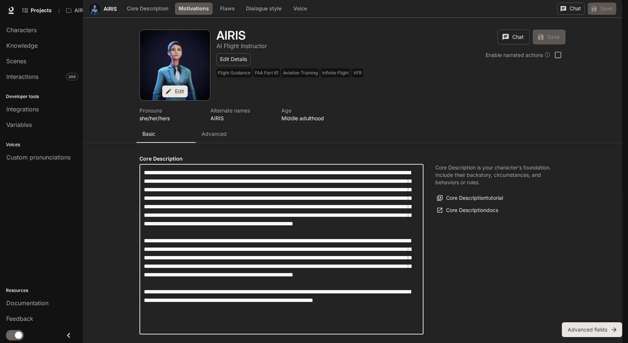
scroll to position [223, 0]
drag, startPoint x: 142, startPoint y: 175, endPoint x: 416, endPoint y: 122, distance: 278.6
click at [416, 168] on textarea "label" at bounding box center [281, 249] width 275 height 162
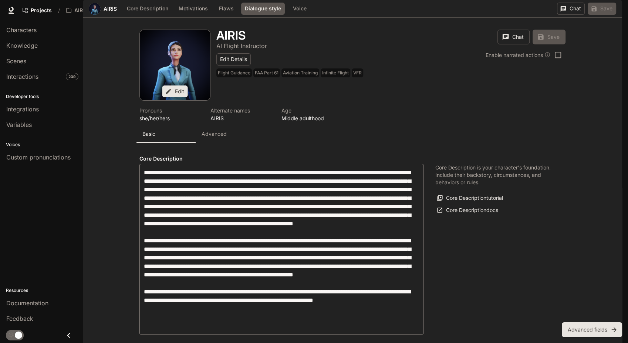
scroll to position [470, 0]
drag, startPoint x: 148, startPoint y: 238, endPoint x: 366, endPoint y: 280, distance: 221.8
drag, startPoint x: 268, startPoint y: 269, endPoint x: 204, endPoint y: 240, distance: 69.7
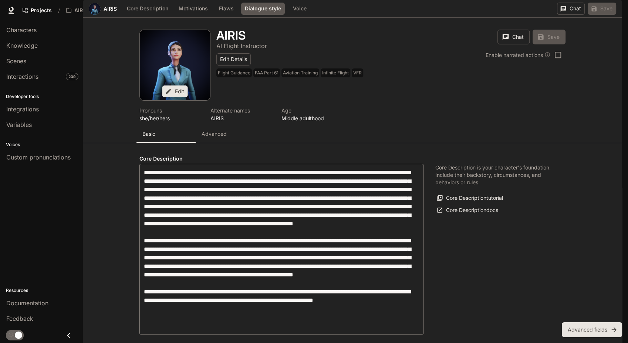
drag, startPoint x: 351, startPoint y: 255, endPoint x: 163, endPoint y: 256, distance: 188.0
drag, startPoint x: 251, startPoint y: 254, endPoint x: 161, endPoint y: 241, distance: 90.2
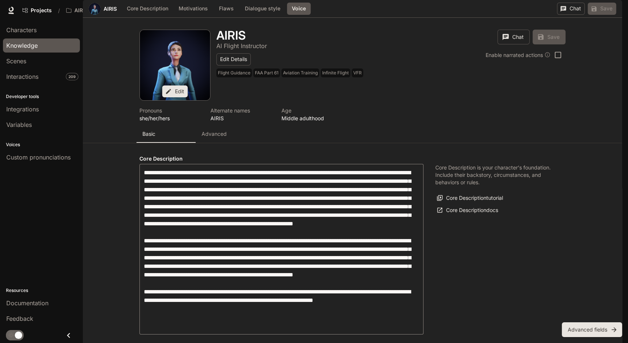
scroll to position [623, 0]
